Goal: Task Accomplishment & Management: Complete application form

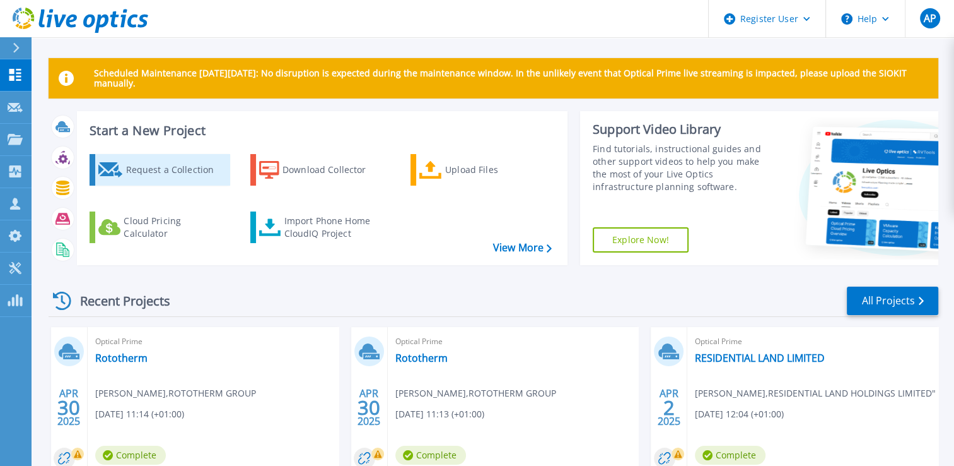
click at [139, 177] on div "Request a Collection" at bounding box center [176, 169] width 101 height 25
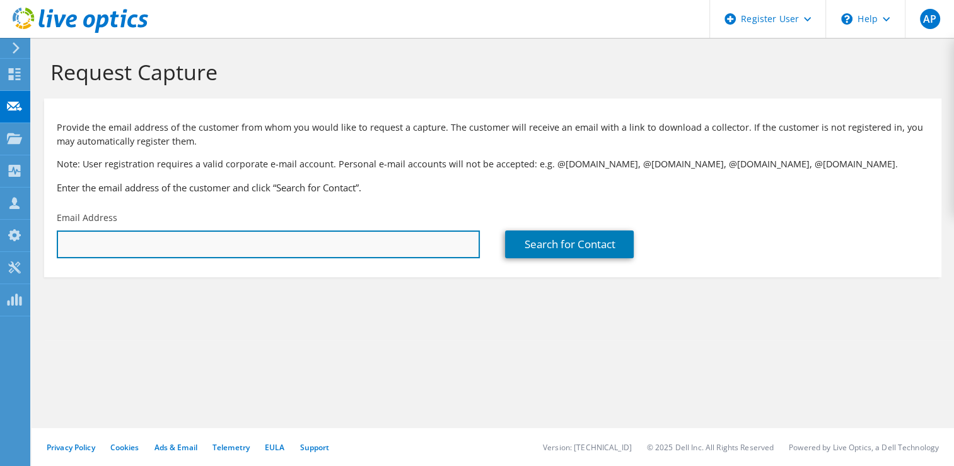
click at [114, 250] on input "text" at bounding box center [268, 244] width 423 height 28
paste input "[PERSON_NAME][EMAIL_ADDRESS][DOMAIN_NAME]"
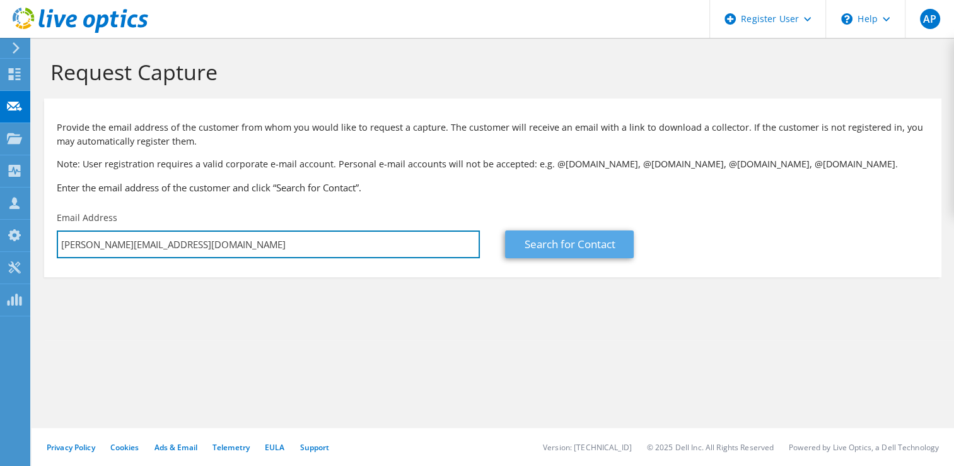
type input "[PERSON_NAME][EMAIL_ADDRESS][DOMAIN_NAME]"
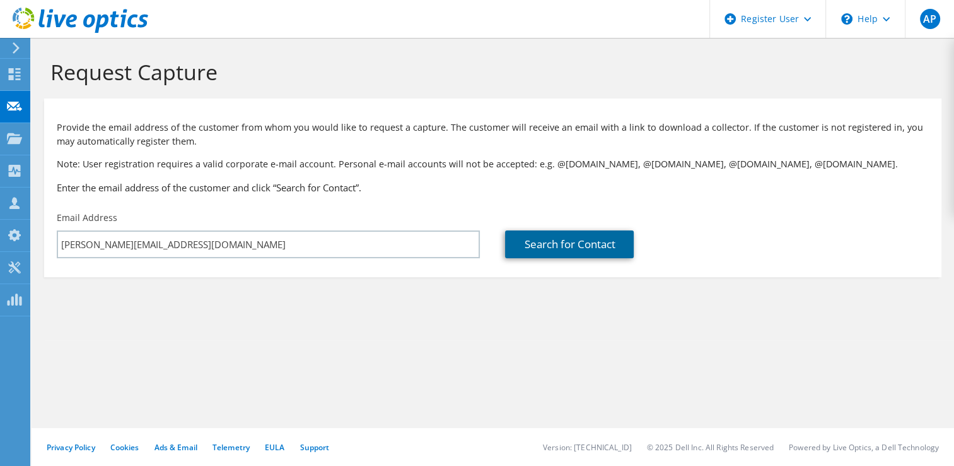
click at [548, 246] on link "Search for Contact" at bounding box center [569, 244] width 129 height 28
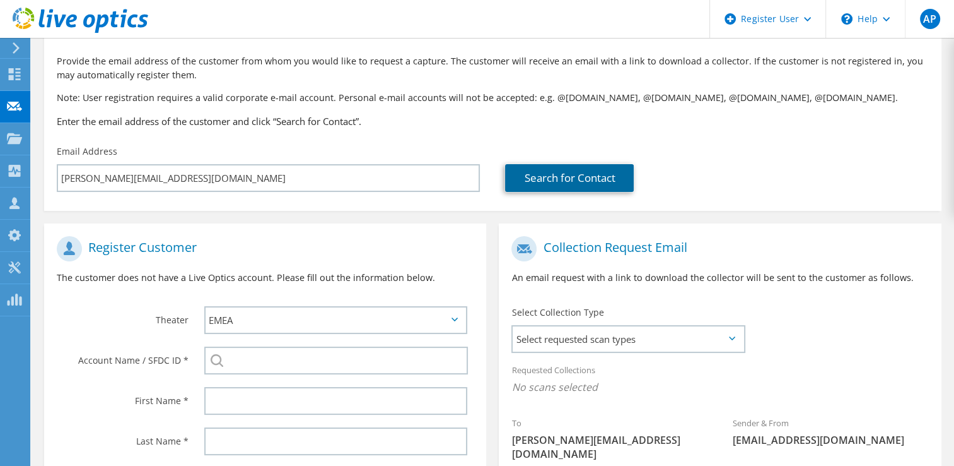
scroll to position [189, 0]
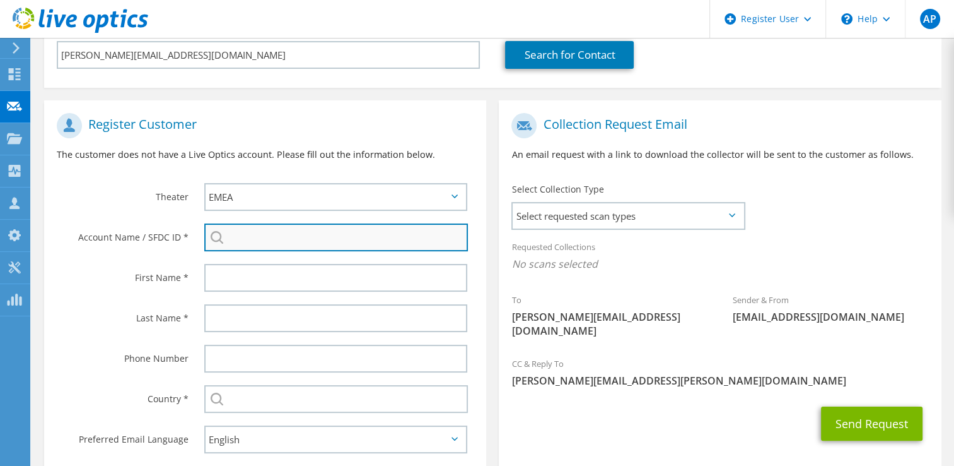
click at [242, 249] on input "search" at bounding box center [336, 237] width 264 height 28
paste input "29492708"
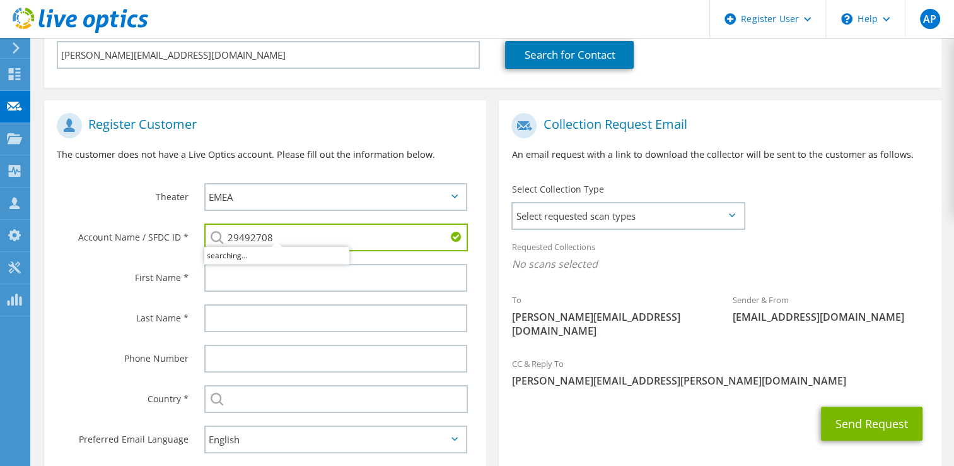
type input "29492708"
click at [70, 276] on label "First Name *" at bounding box center [123, 274] width 132 height 20
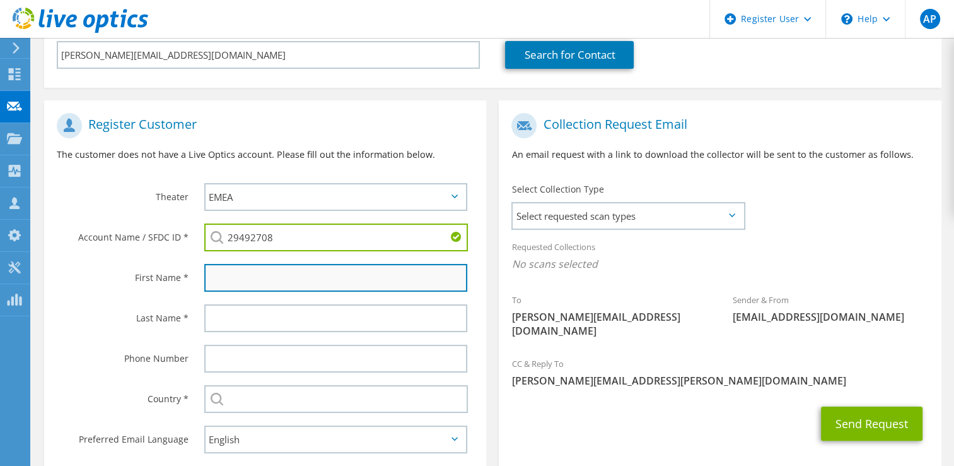
click at [219, 278] on input "text" at bounding box center [336, 278] width 264 height 28
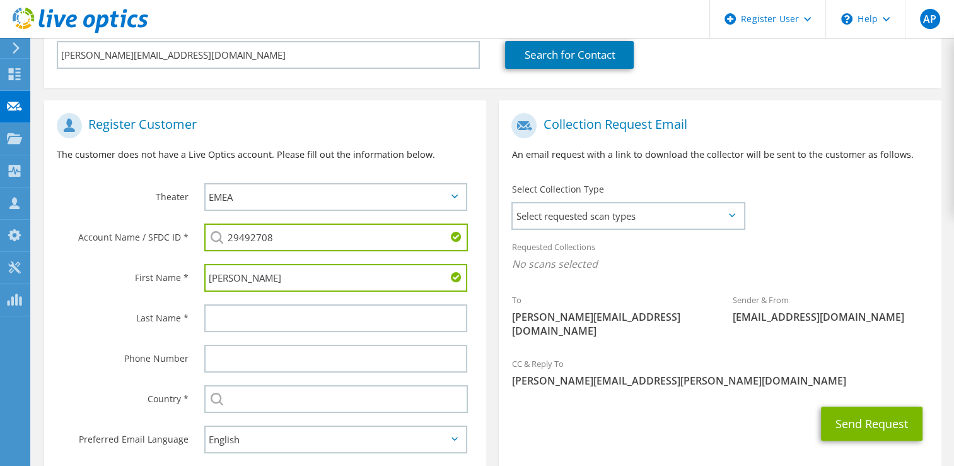
type input "[PERSON_NAME]"
click at [115, 310] on label "Last Name *" at bounding box center [123, 314] width 132 height 20
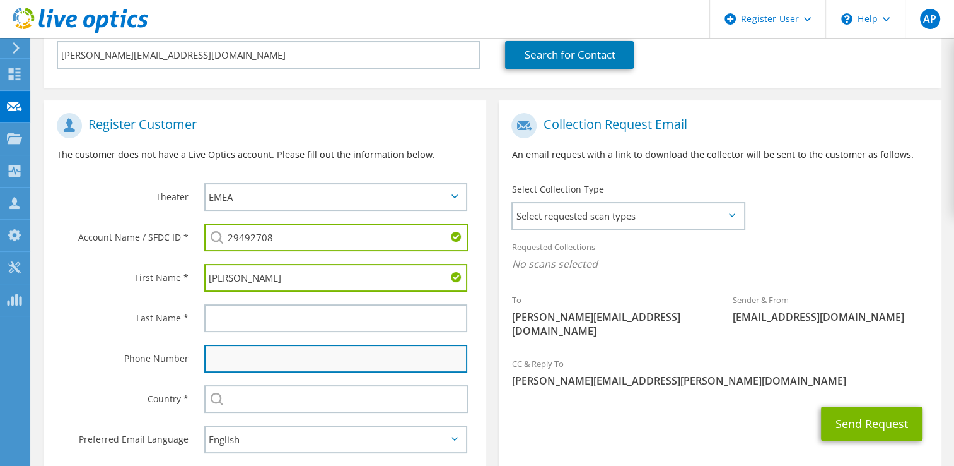
click at [247, 360] on input "text" at bounding box center [336, 358] width 264 height 28
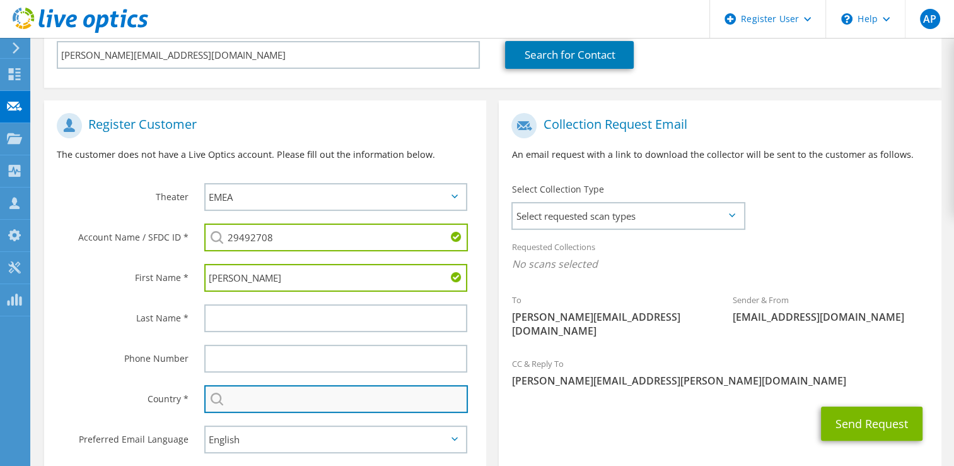
click at [267, 393] on input "text" at bounding box center [336, 399] width 264 height 28
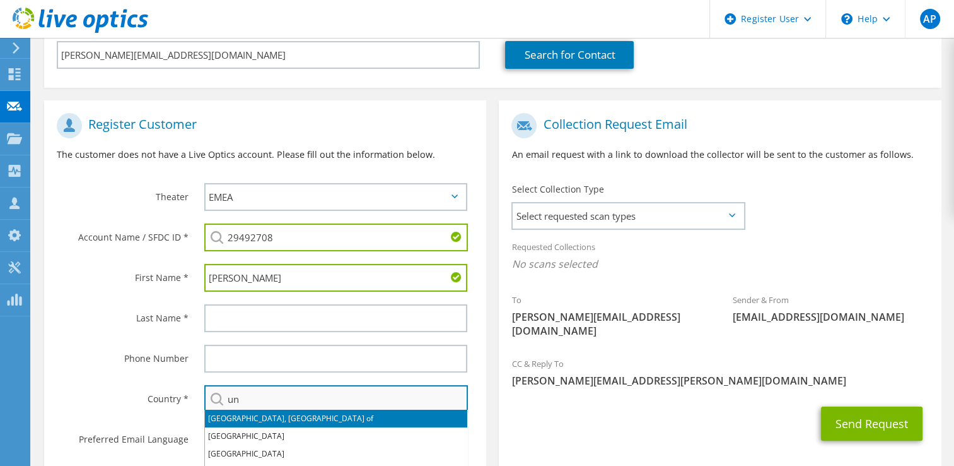
type input "[GEOGRAPHIC_DATA]"
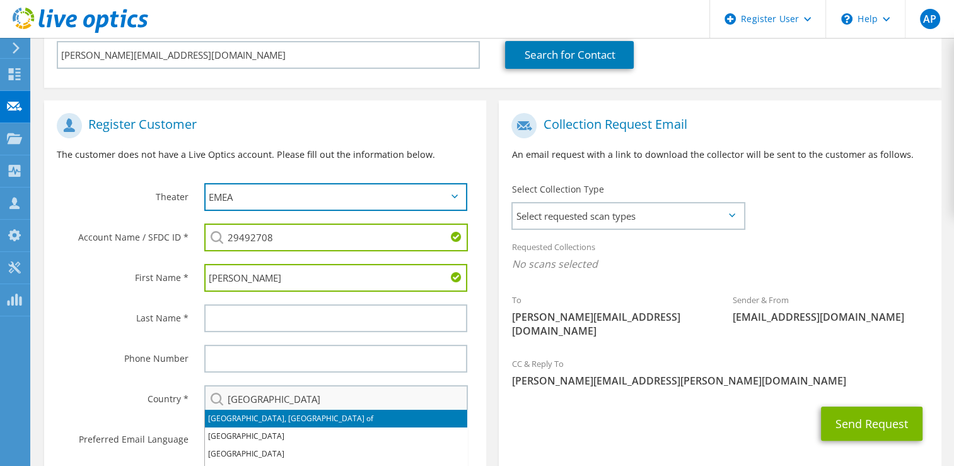
type input "[PERSON_NAME]"
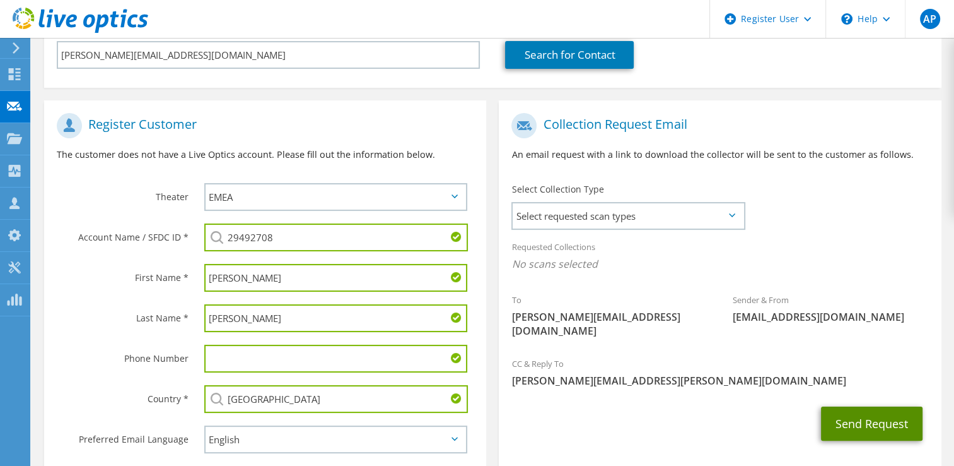
click at [883, 410] on button "Send Request" at bounding box center [872, 423] width 102 height 34
